Goal: Find specific page/section: Find specific page/section

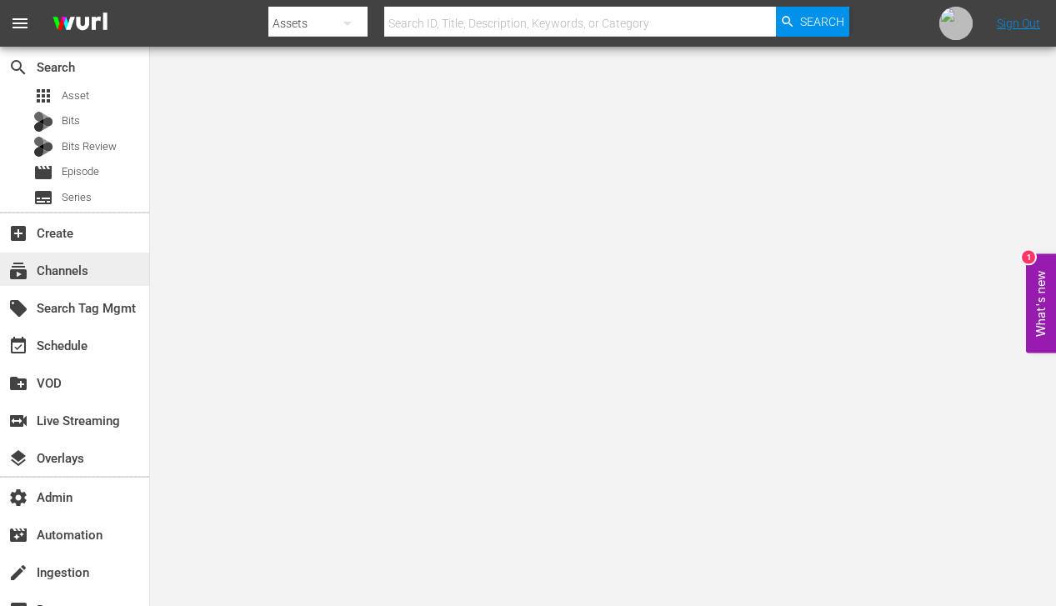
click at [83, 284] on div "subscriptions Channels" at bounding box center [74, 269] width 149 height 33
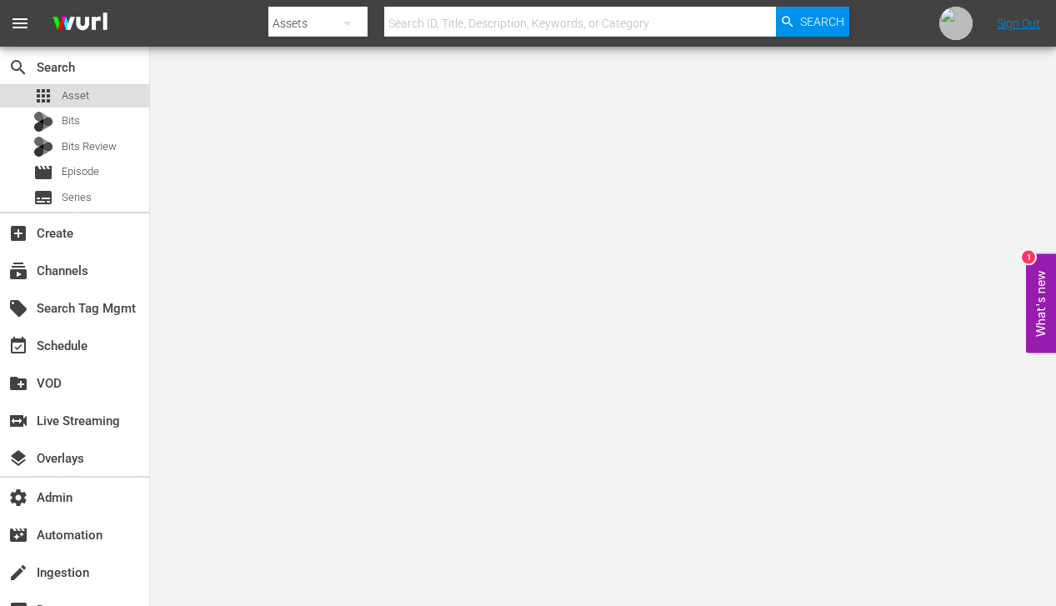
click at [105, 97] on div "apps Asset" at bounding box center [74, 95] width 149 height 23
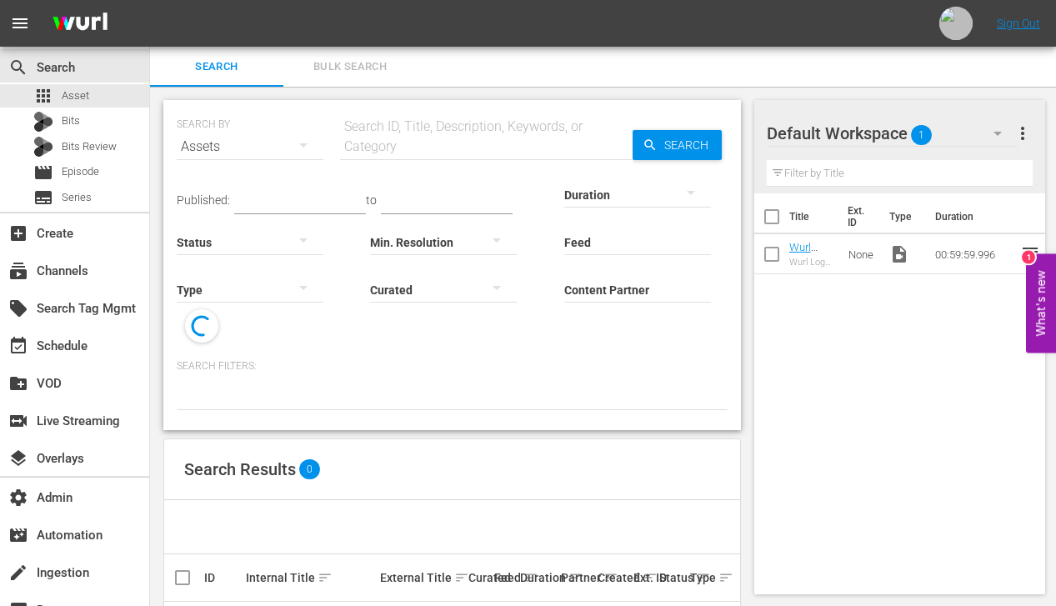
click at [619, 283] on input "Content Partner" at bounding box center [637, 291] width 147 height 60
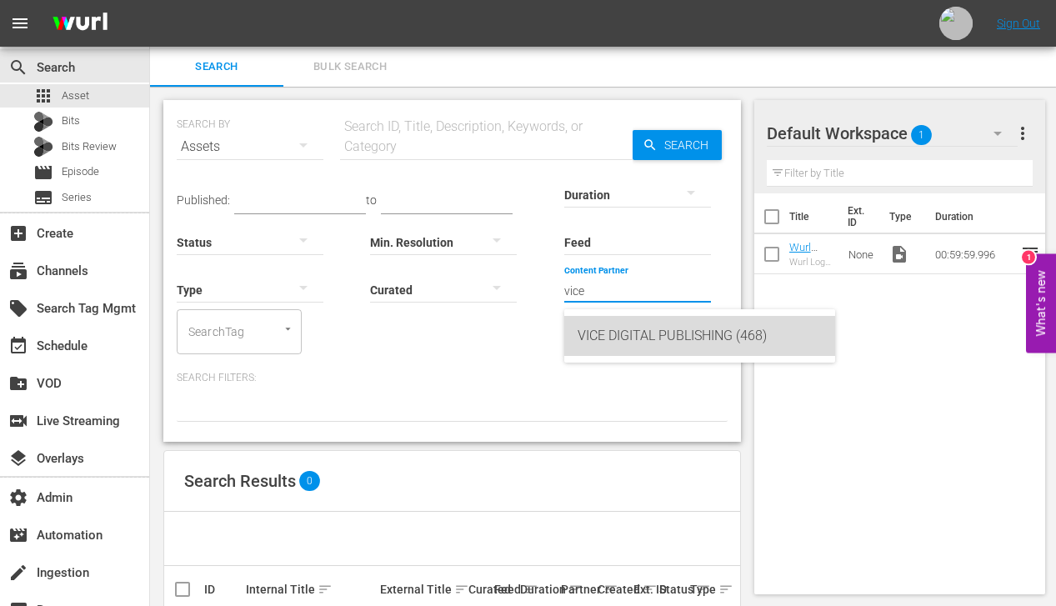
click at [664, 350] on div "VICE DIGITAL PUBLISHING (468)" at bounding box center [700, 336] width 244 height 40
type input "VICE DIGITAL PUBLISHING (468)"
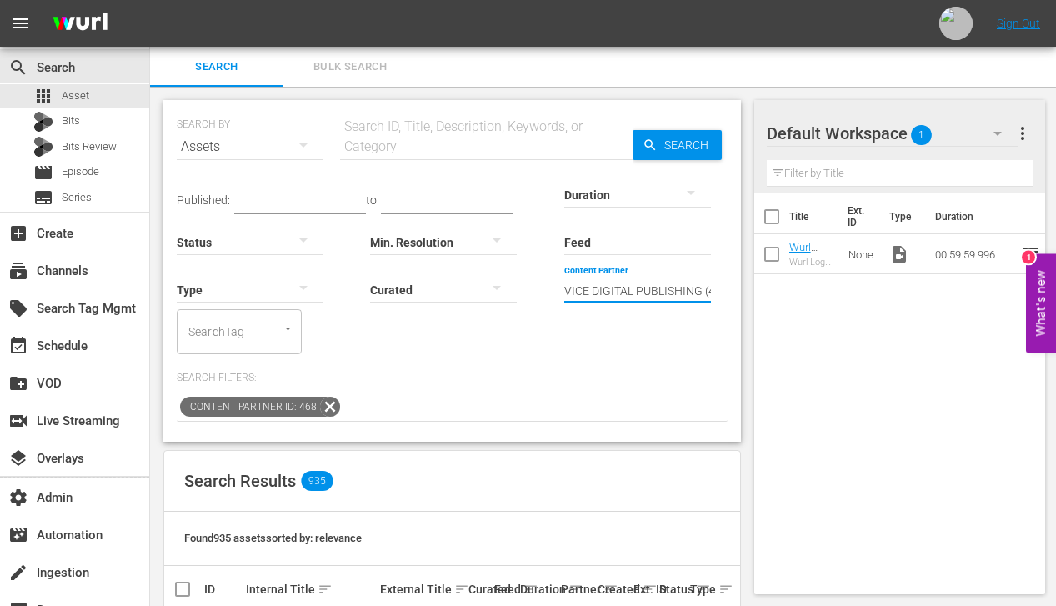
click at [654, 283] on input "VICE DIGITAL PUBLISHING (468)" at bounding box center [637, 291] width 147 height 60
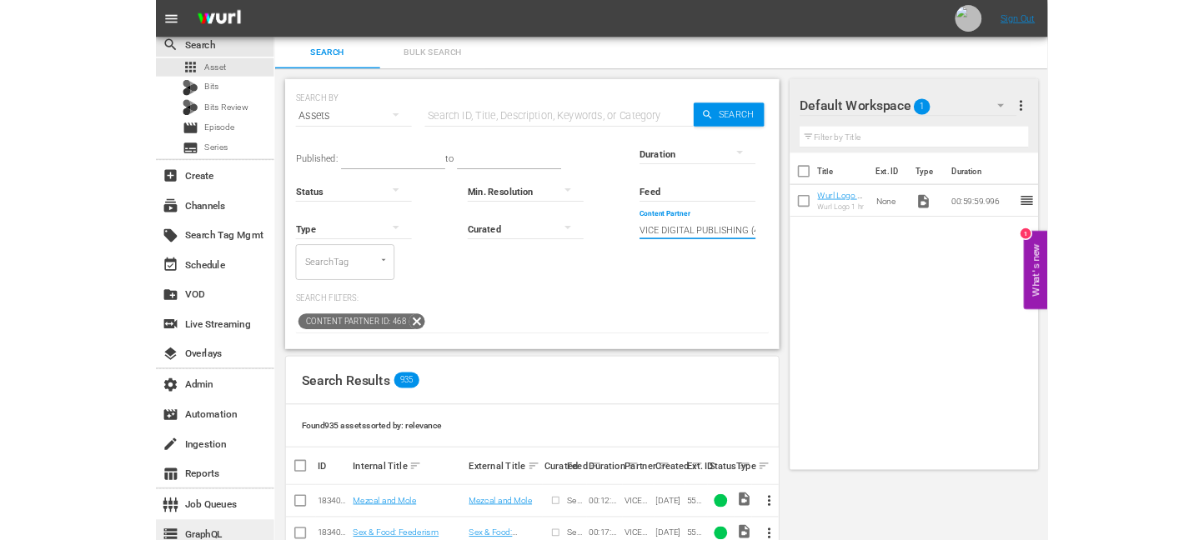
scroll to position [9, 0]
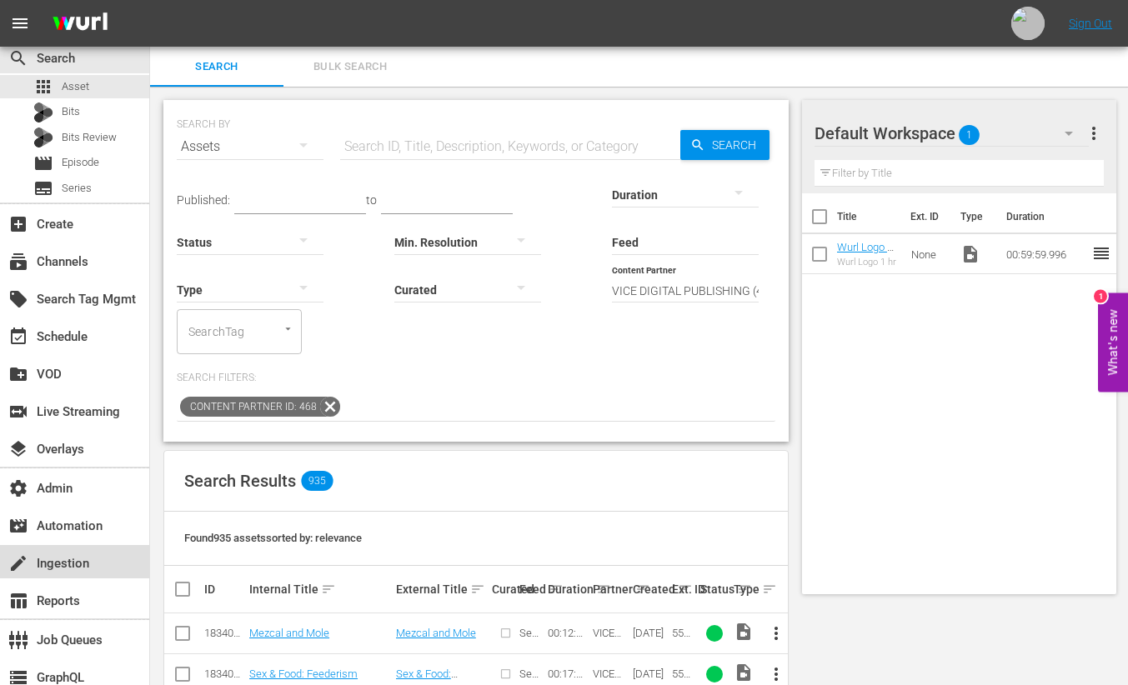
click at [55, 569] on div "create Ingestion" at bounding box center [46, 561] width 93 height 15
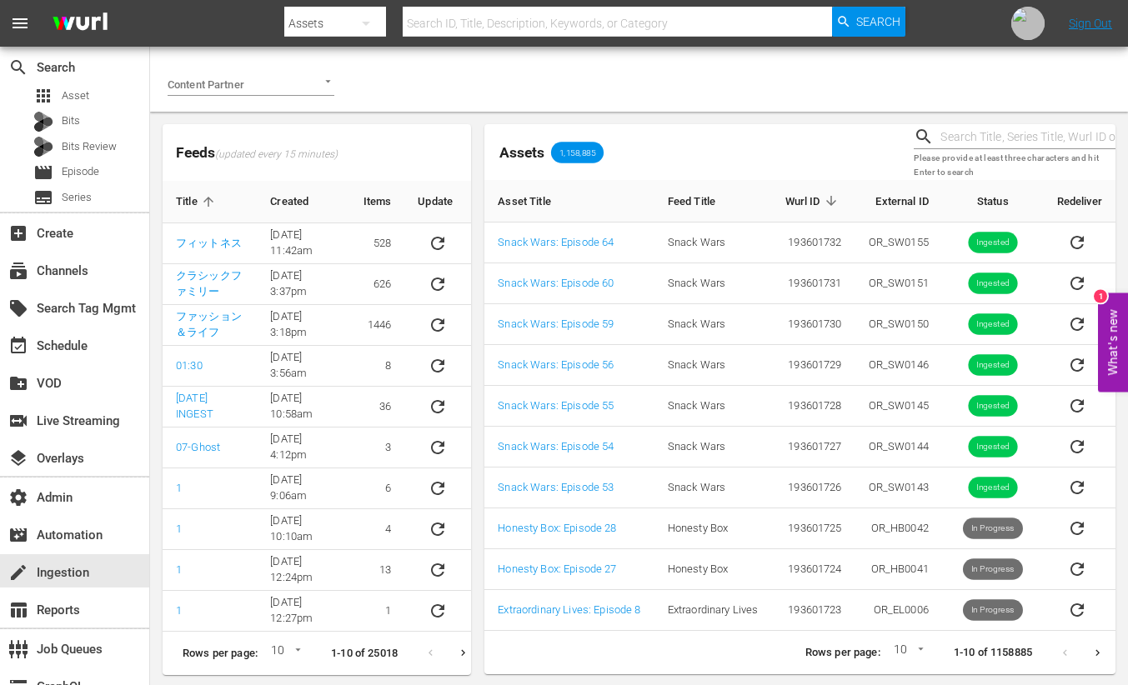
click at [301, 83] on div at bounding box center [251, 84] width 167 height 23
click at [280, 118] on span "VICE DIGITAL PUBLISHING" at bounding box center [245, 119] width 128 height 17
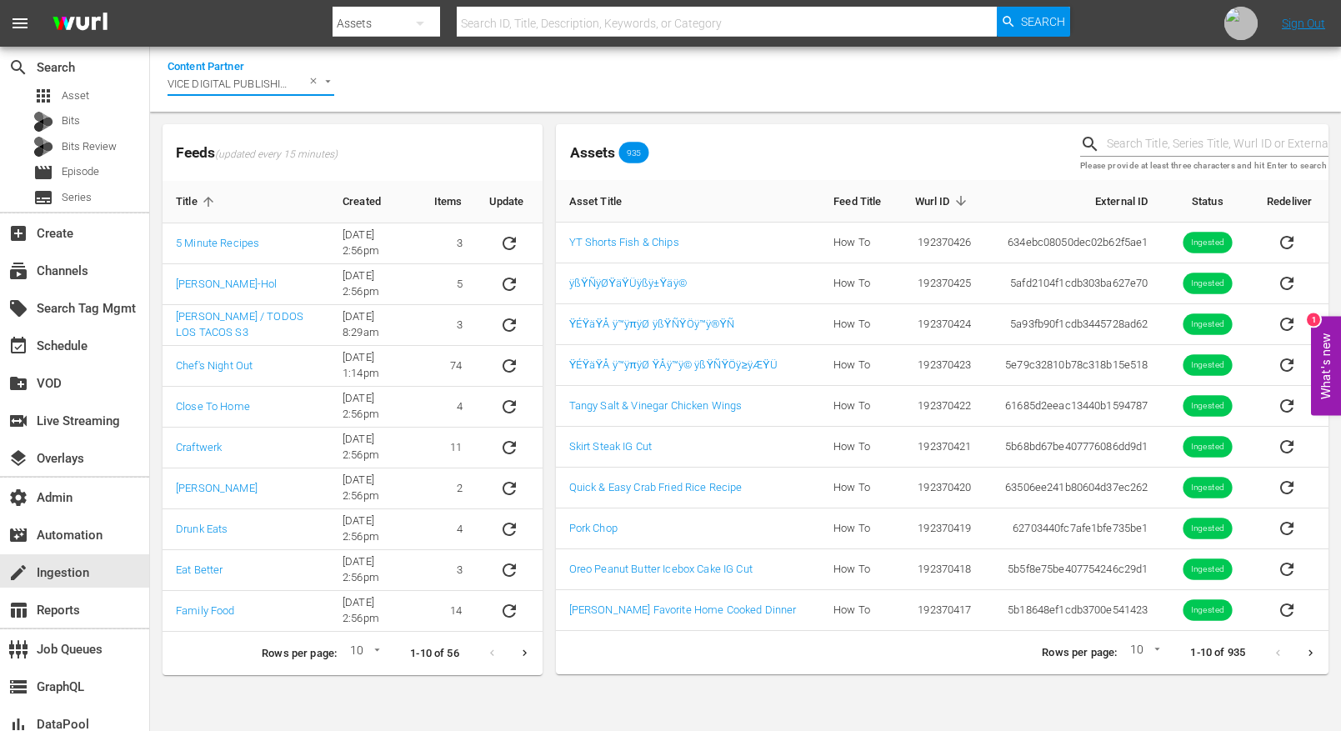
type input "VICE DIGITAL PUBLISHING"
click at [95, 122] on div "Bits" at bounding box center [74, 121] width 149 height 23
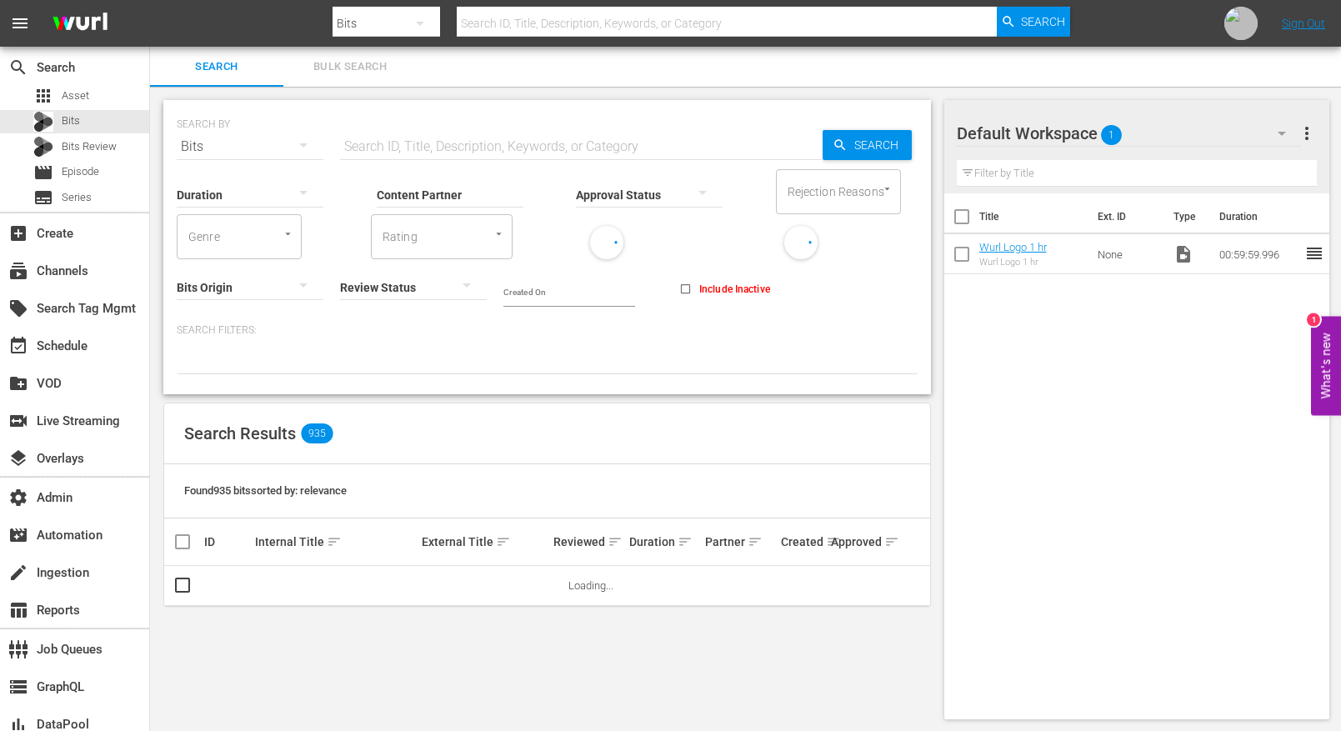
click at [464, 141] on input "text" at bounding box center [581, 147] width 483 height 40
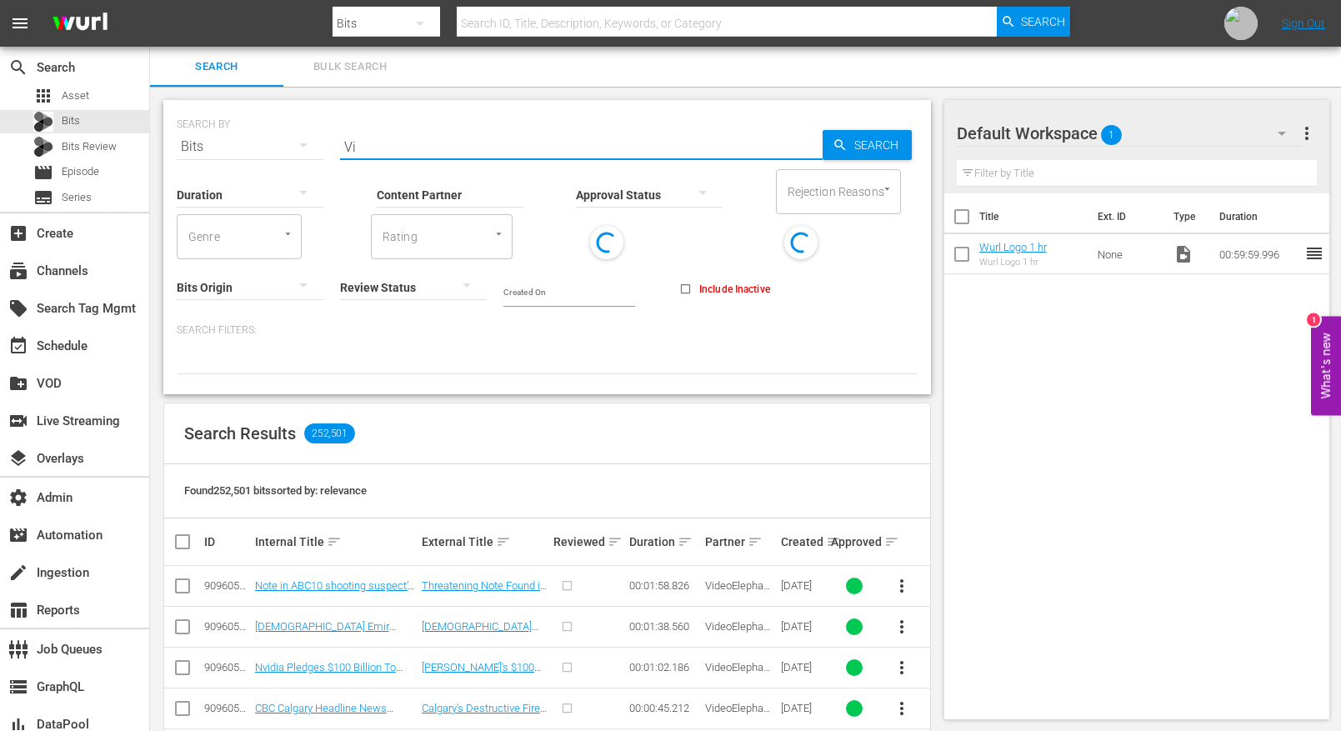
type input "V"
click at [845, 303] on div "Duration Content Partner Enter Search Term Approval Status Rejection Reasons Re…" at bounding box center [547, 237] width 741 height 140
click at [408, 239] on input "Rating" at bounding box center [418, 237] width 80 height 30
click at [608, 141] on input "text" at bounding box center [581, 147] width 483 height 40
click at [385, 204] on input "Content Partner" at bounding box center [450, 196] width 147 height 60
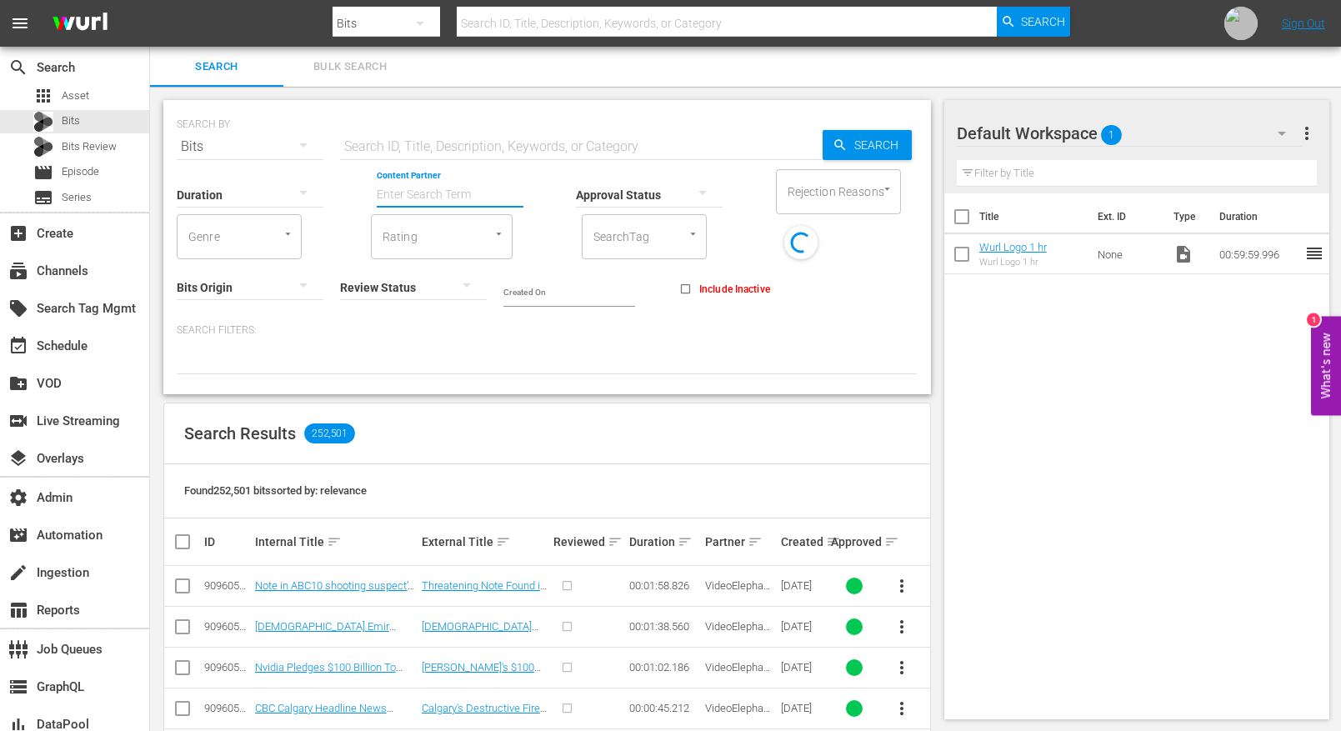
click at [402, 197] on input "Content Partner" at bounding box center [450, 196] width 147 height 60
click at [484, 247] on div "VICE DIGITAL PUBLISHING (468)" at bounding box center [512, 241] width 244 height 40
type input "VICE DIGITAL PUBLISHING (468)"
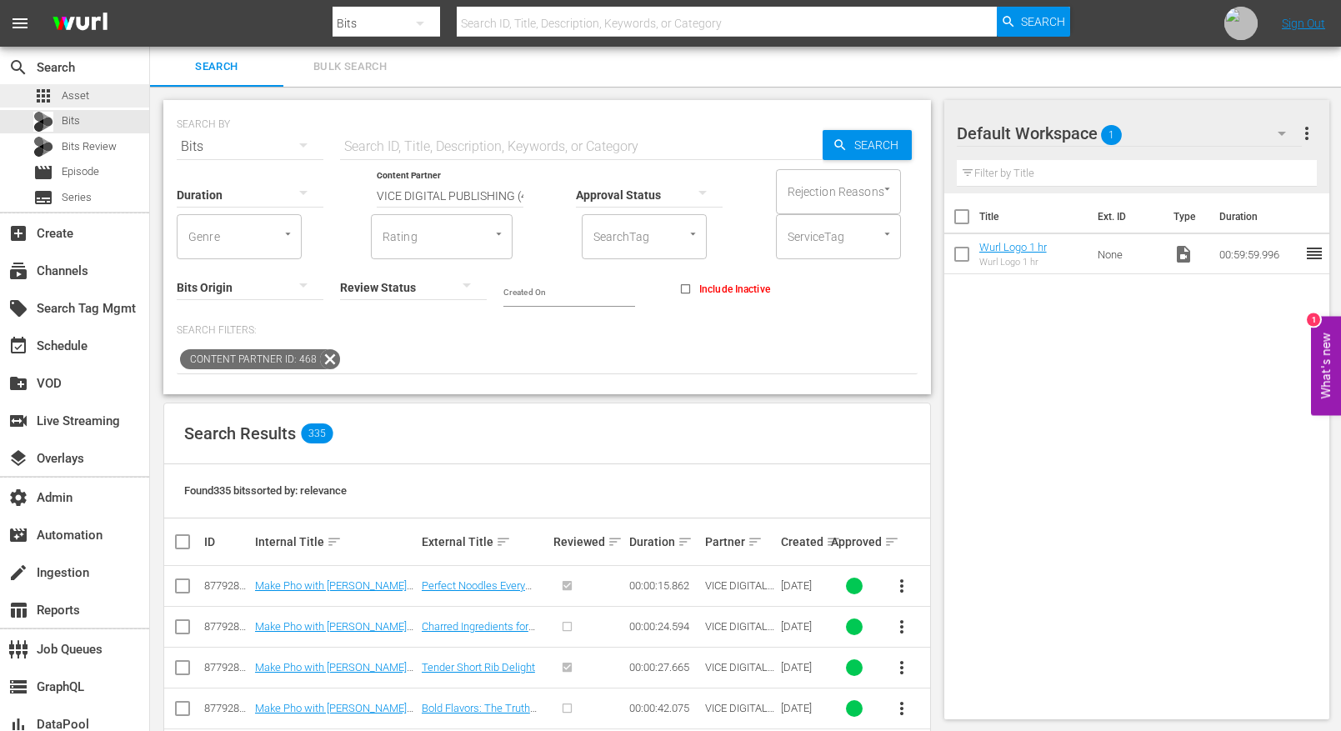
click at [74, 93] on span "Asset" at bounding box center [76, 96] width 28 height 17
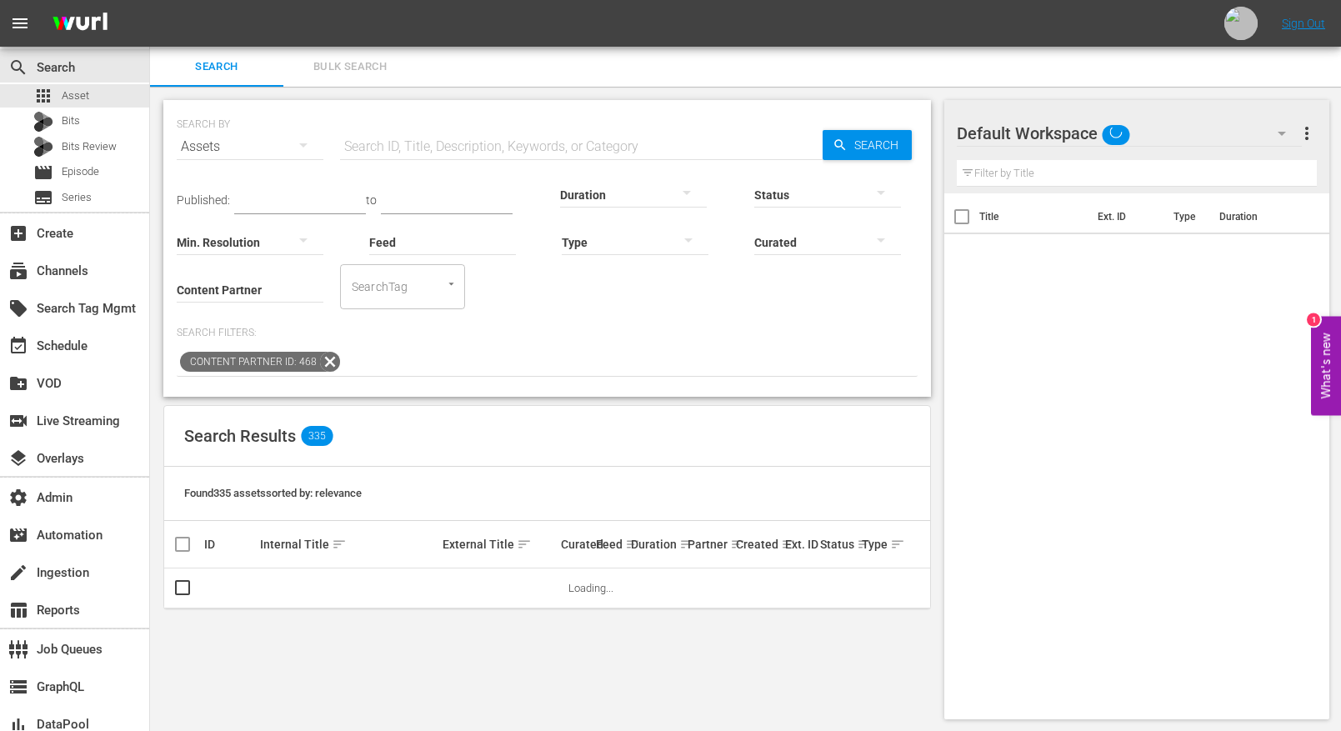
click at [383, 146] on input "text" at bounding box center [581, 147] width 483 height 40
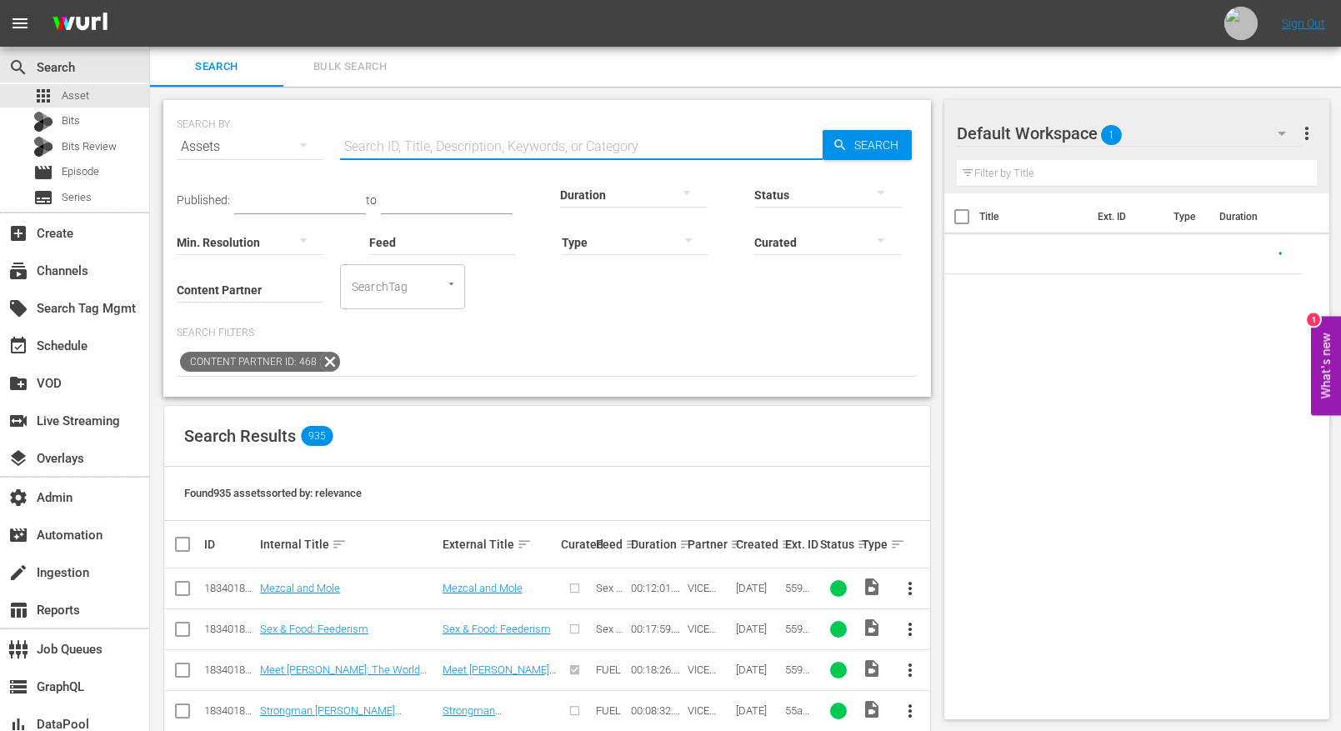
paste input "63863cd799553f67750b9c53"
type input "63863cd799553f67750b9c53"
